Goal: Transaction & Acquisition: Subscribe to service/newsletter

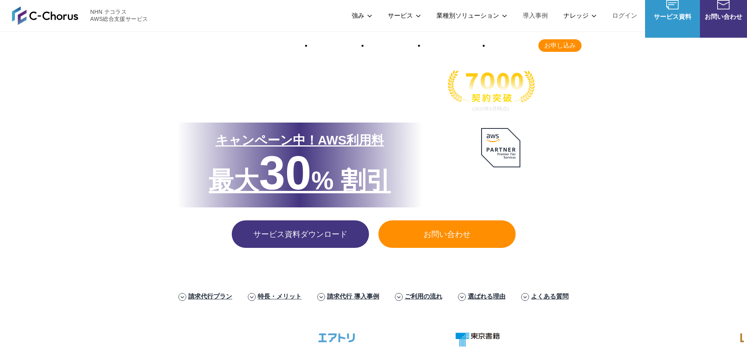
click at [209, 292] on link "請求代行プラン" at bounding box center [210, 296] width 44 height 8
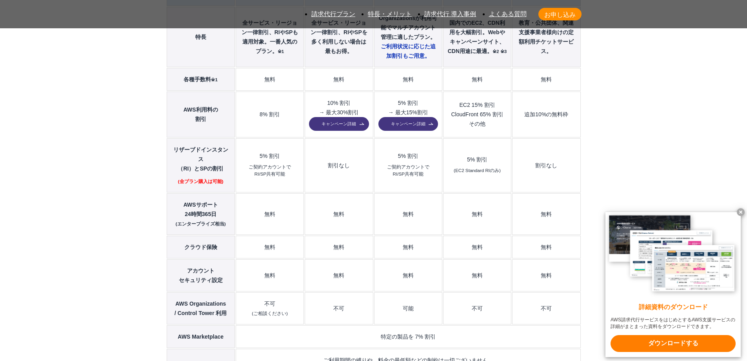
scroll to position [1047, 0]
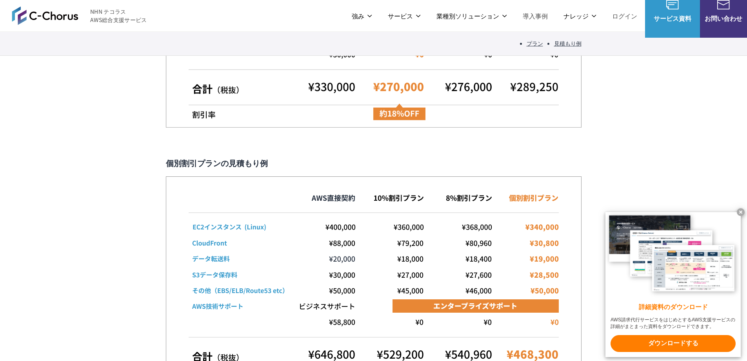
scroll to position [1997, 0]
click at [739, 210] on x-t at bounding box center [741, 212] width 8 height 8
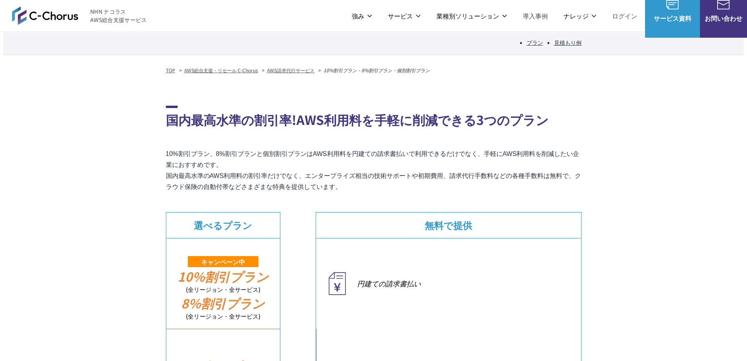
scroll to position [82, 0]
